Goal: Transaction & Acquisition: Purchase product/service

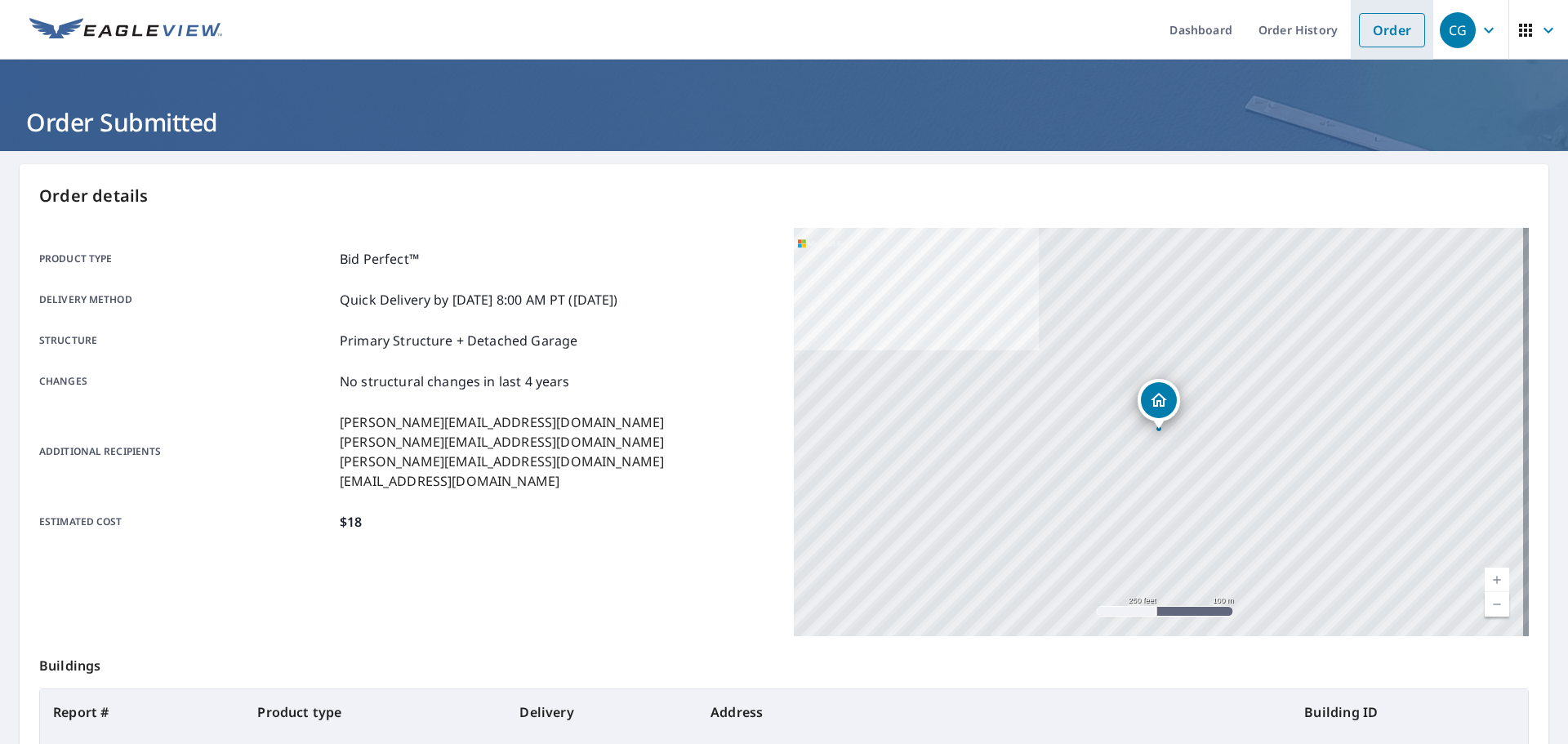
drag, startPoint x: 1402, startPoint y: 29, endPoint x: 1373, endPoint y: 36, distance: 29.8
click at [1402, 29] on link "Order" at bounding box center [1391, 30] width 66 height 35
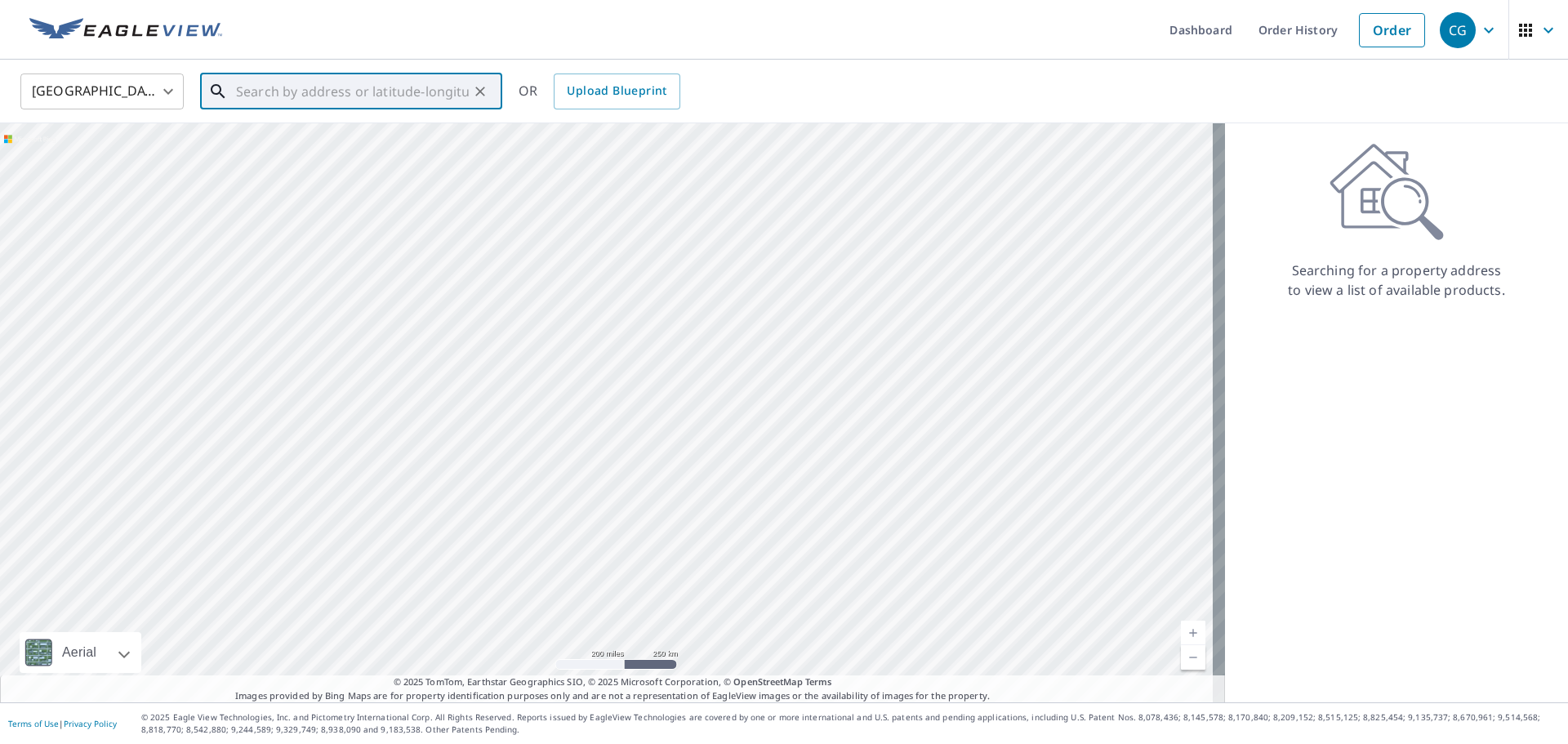
paste input "[STREET_ADDRESS]"
click at [381, 160] on p "[GEOGRAPHIC_DATA]" at bounding box center [361, 156] width 257 height 16
type input "[STREET_ADDRESS]"
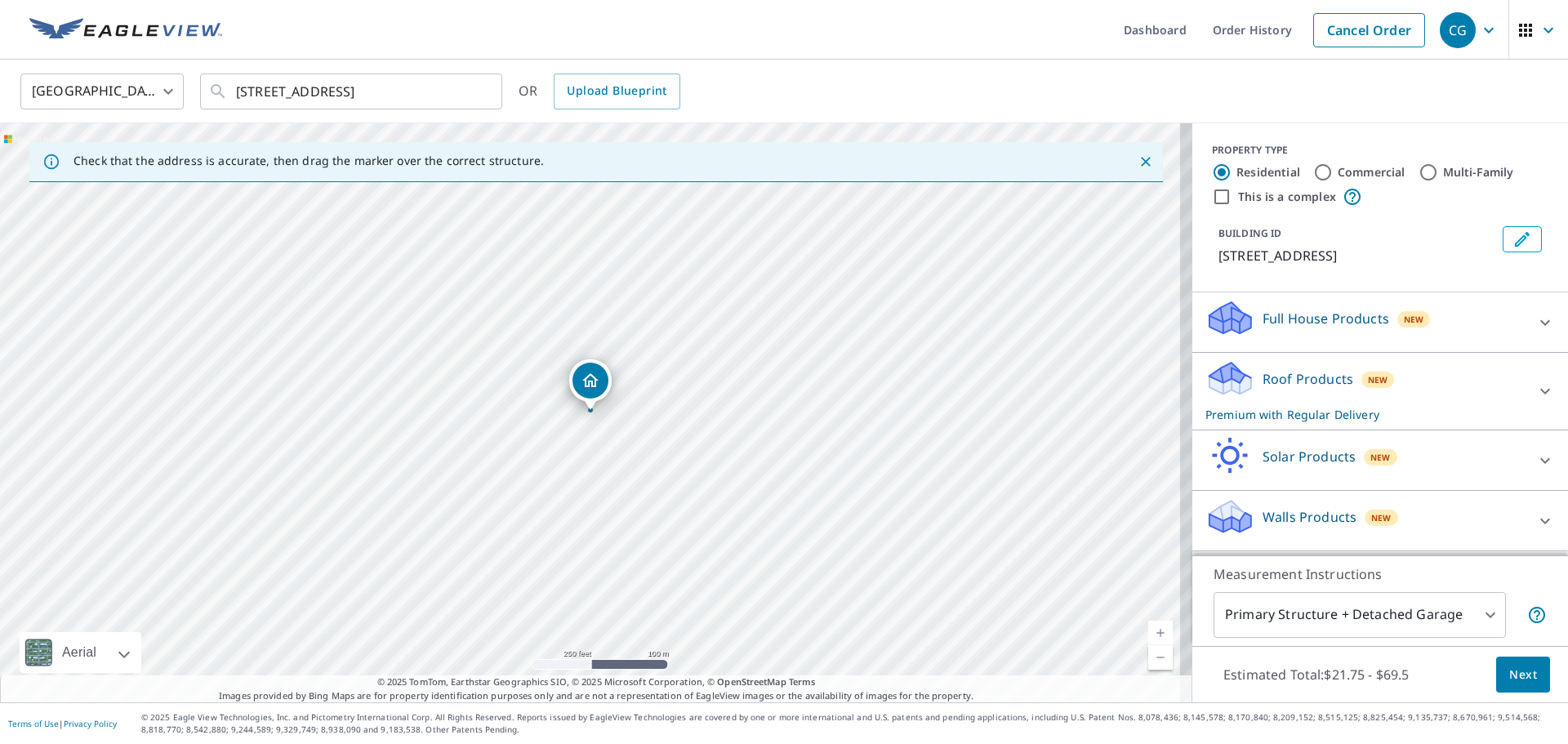
click at [1300, 423] on div "Roof Products New Premium with Regular Delivery" at bounding box center [1364, 390] width 320 height 63
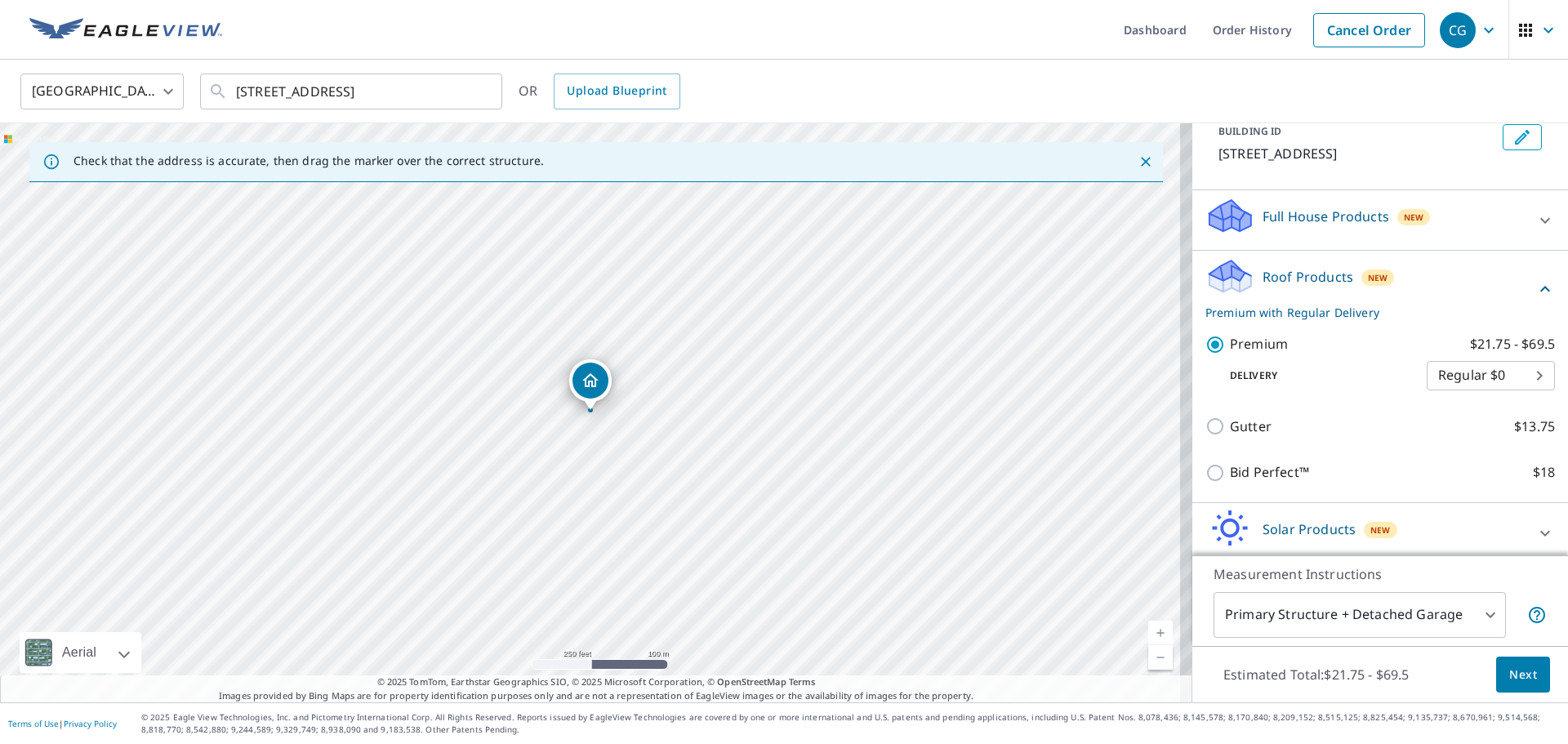
scroll to position [190, 0]
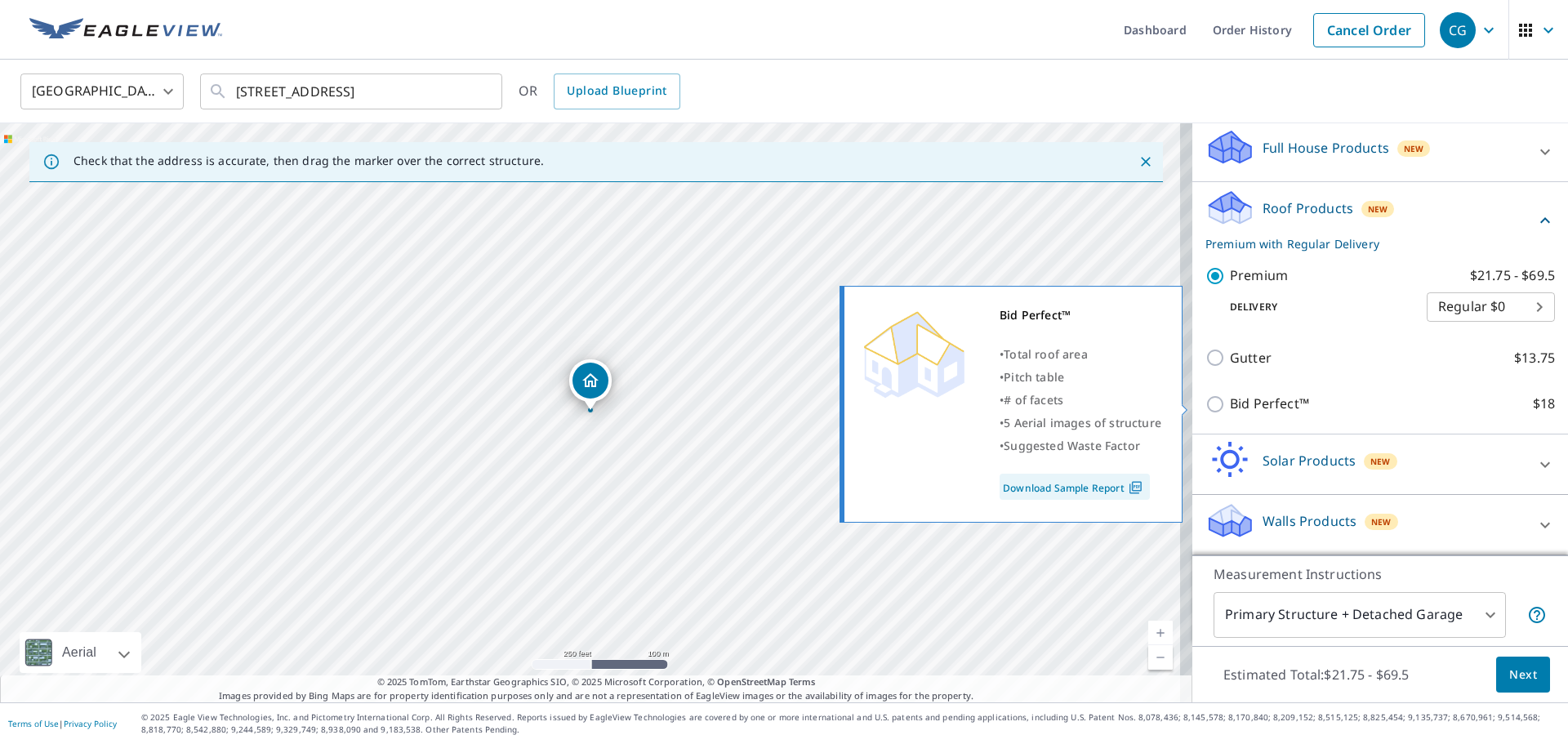
click at [1205, 410] on input "Bid Perfect™ $18" at bounding box center [1217, 404] width 24 height 20
checkbox input "true"
checkbox input "false"
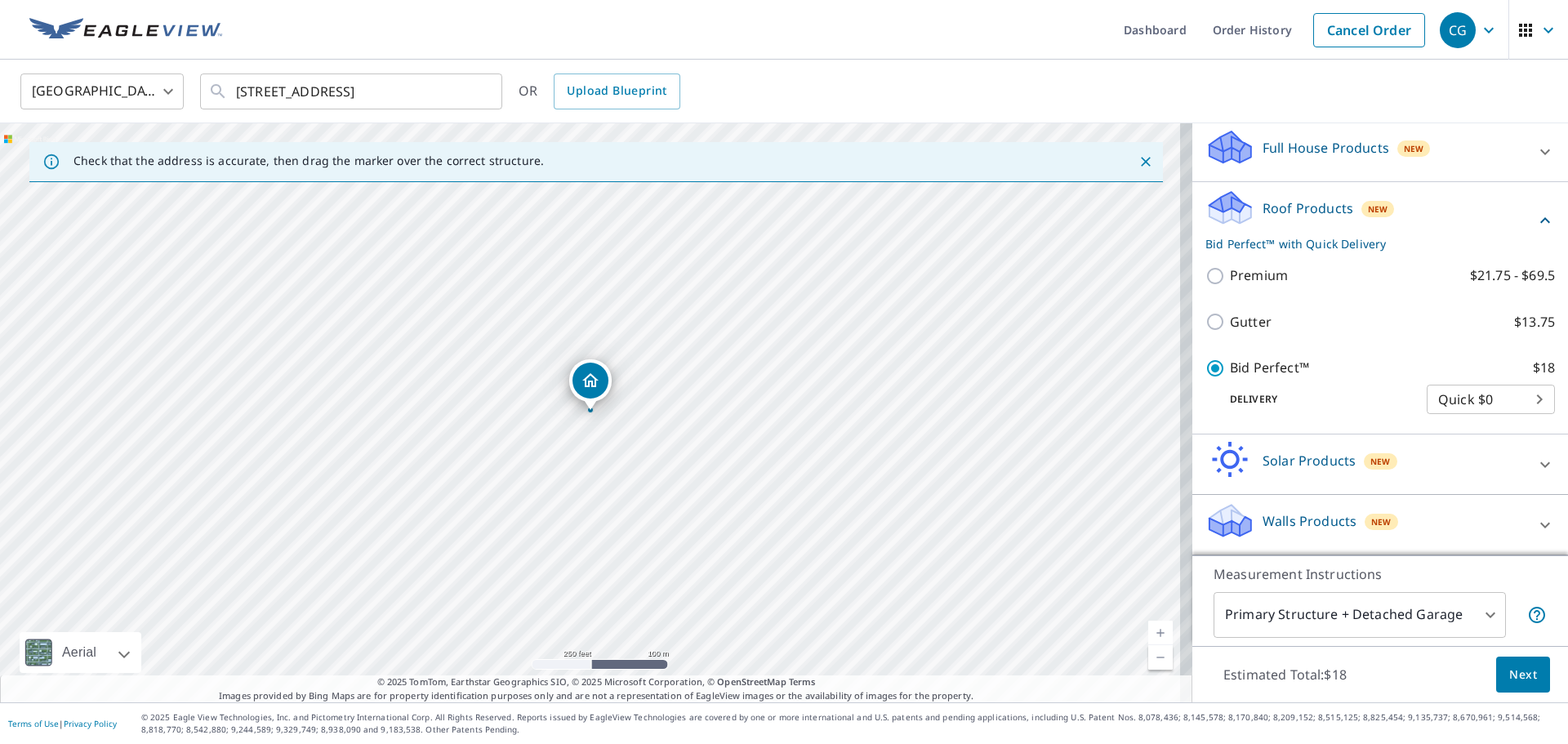
click at [1496, 657] on button "Next" at bounding box center [1523, 675] width 54 height 36
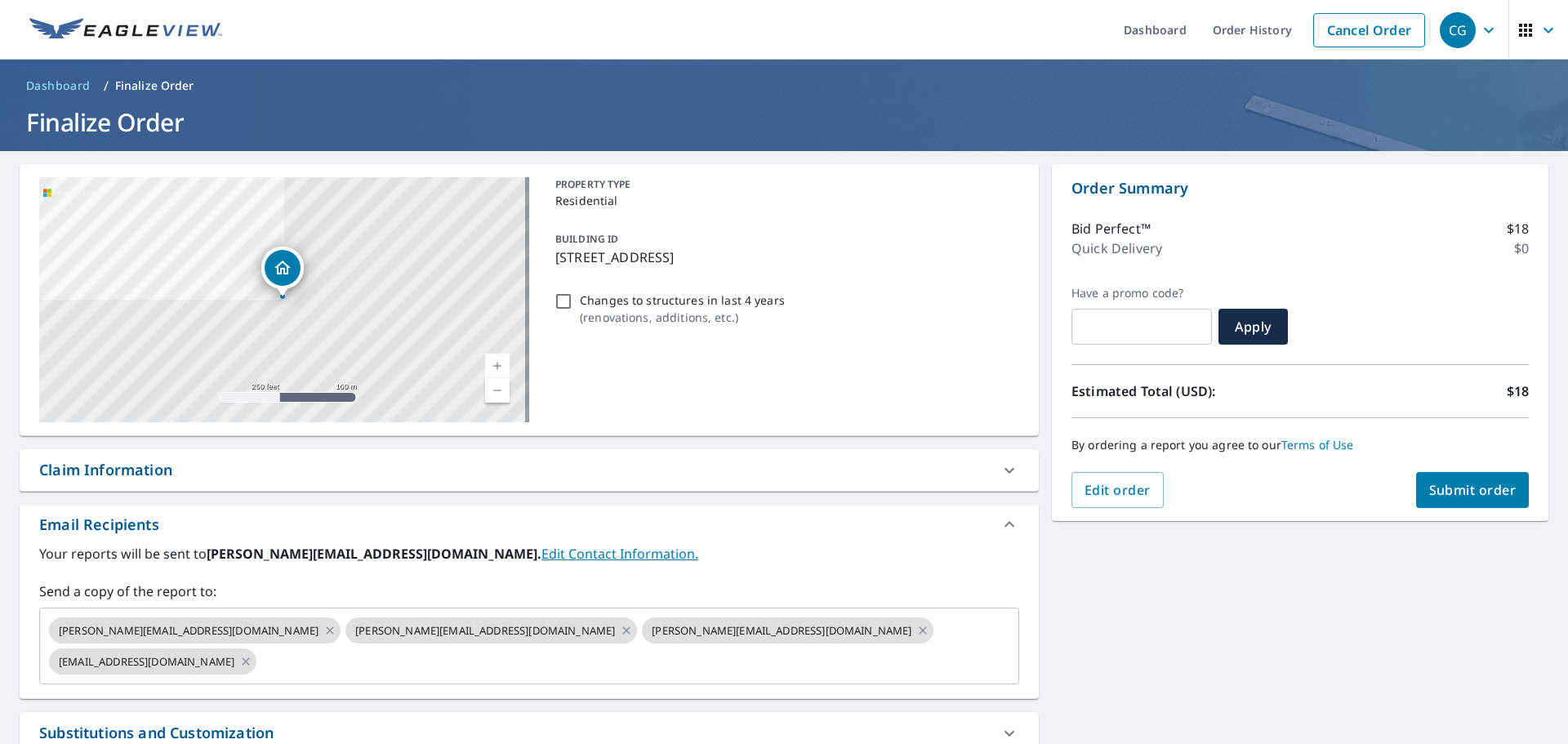
click at [1457, 477] on button "Submit order" at bounding box center [1472, 489] width 114 height 36
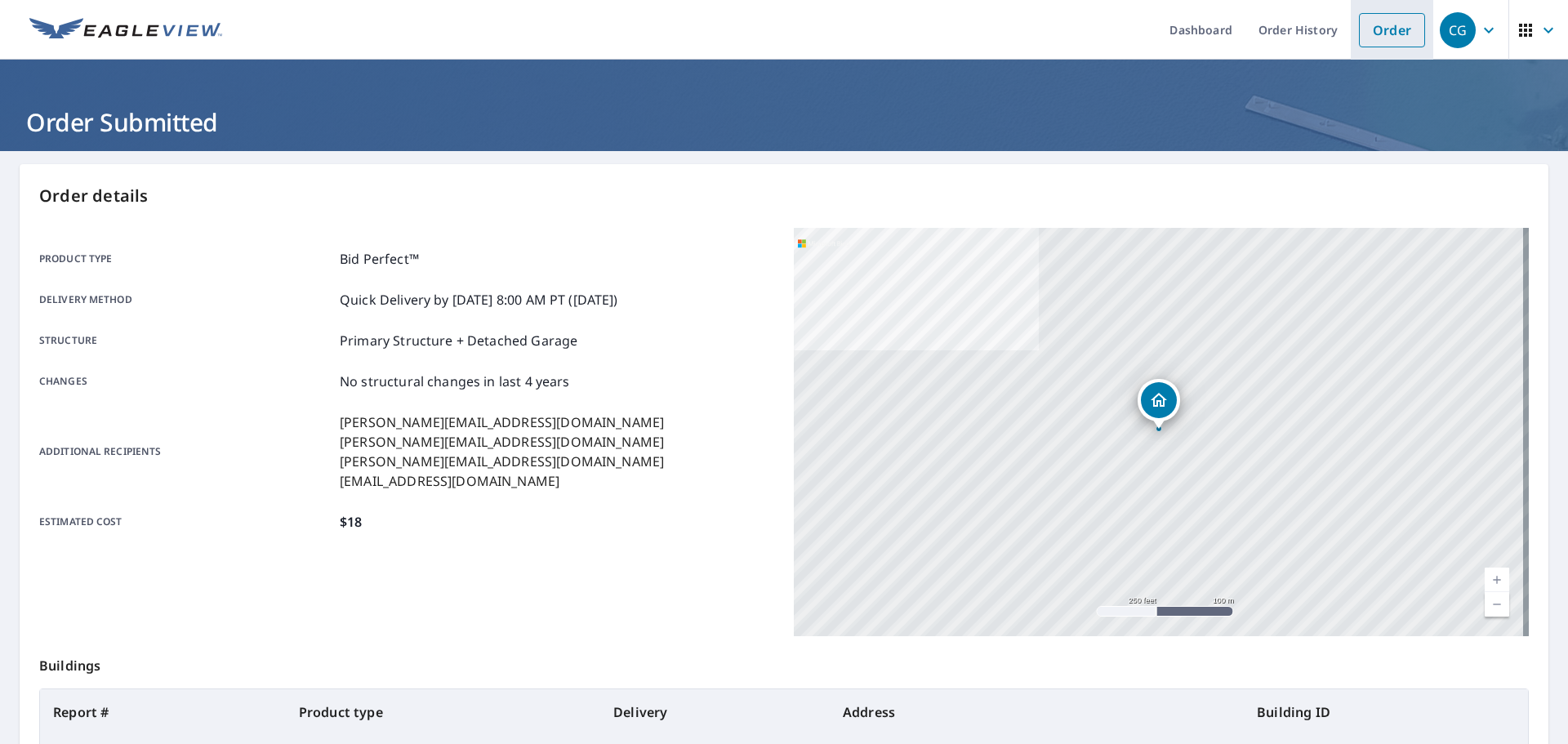
click at [1394, 40] on link "Order" at bounding box center [1391, 30] width 66 height 35
